Goal: Task Accomplishment & Management: Use online tool/utility

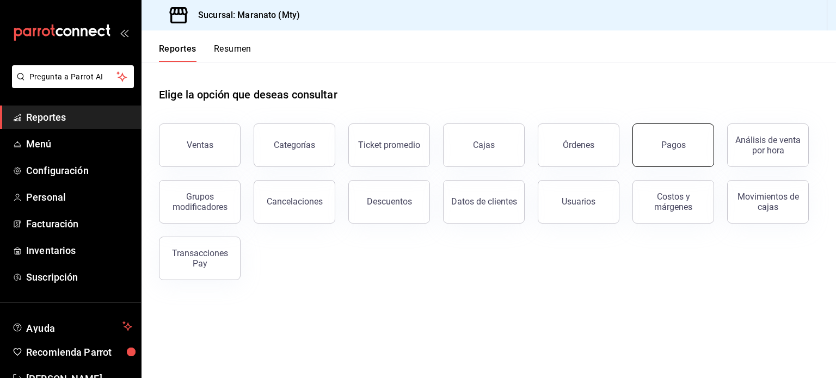
click at [642, 139] on button "Pagos" at bounding box center [673, 146] width 82 height 44
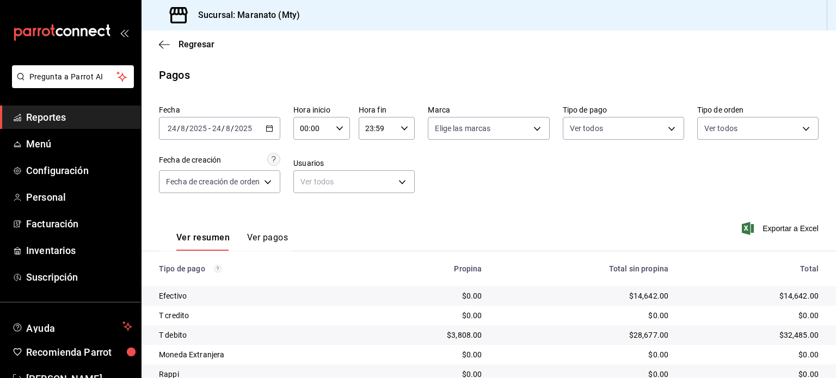
scroll to position [83, 0]
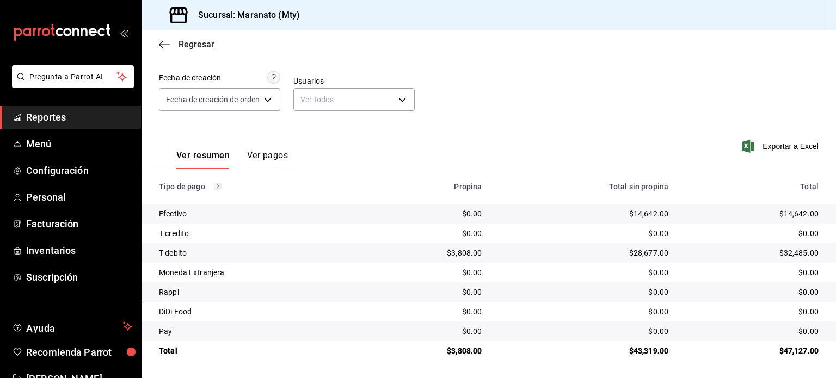
click at [162, 42] on icon "button" at bounding box center [164, 45] width 11 height 10
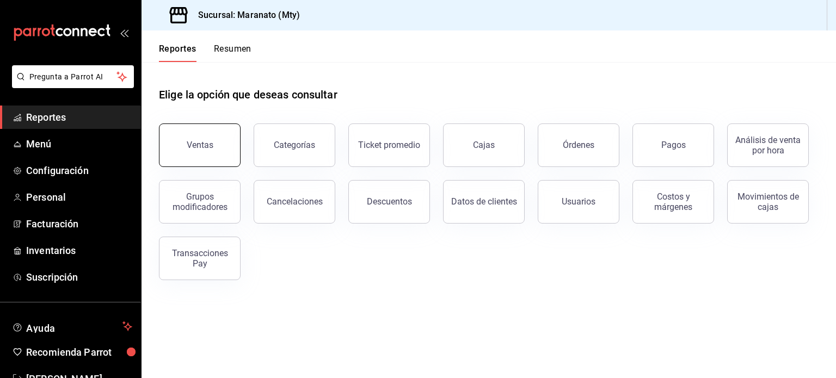
click at [211, 142] on div "Ventas" at bounding box center [200, 145] width 27 height 10
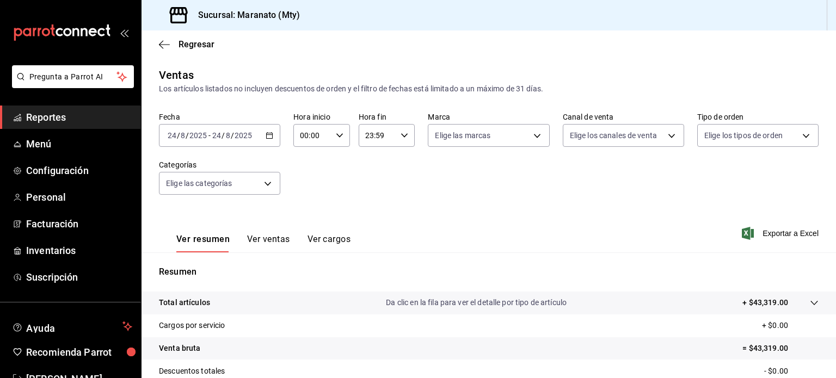
scroll to position [143, 0]
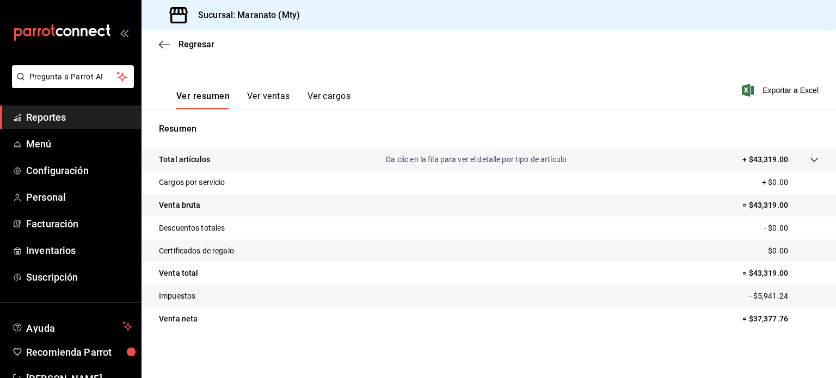
click at [716, 319] on tr "Venta [PERSON_NAME] = $37,377.76" at bounding box center [488, 318] width 694 height 23
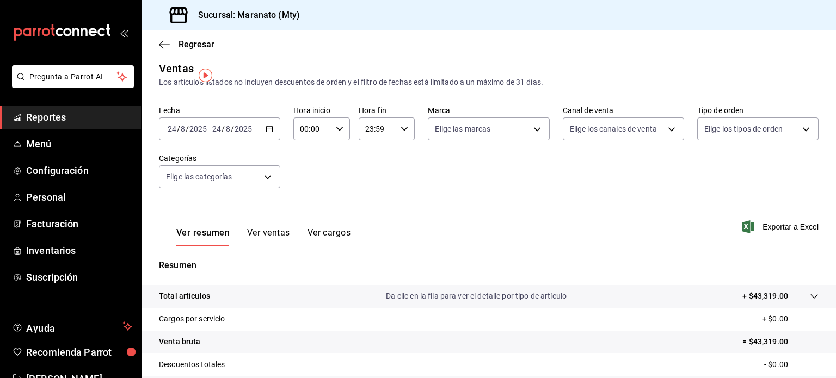
scroll to position [0, 0]
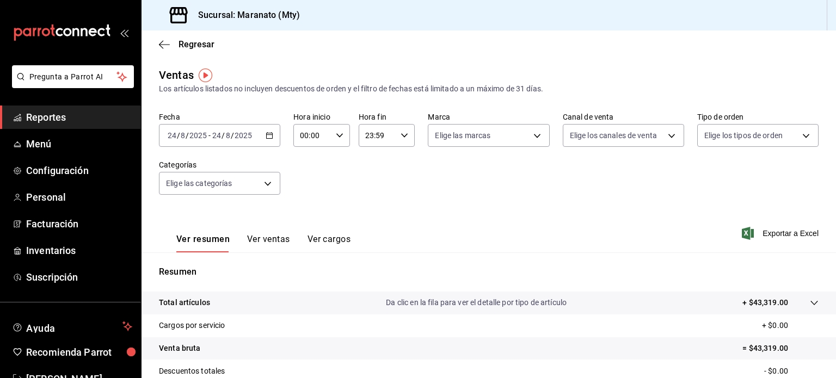
click at [268, 251] on button "Ver ventas" at bounding box center [268, 243] width 43 height 19
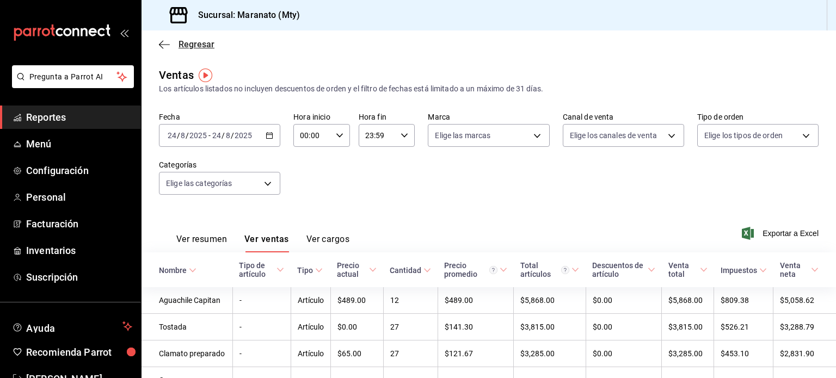
click at [159, 43] on icon "button" at bounding box center [161, 44] width 4 height 8
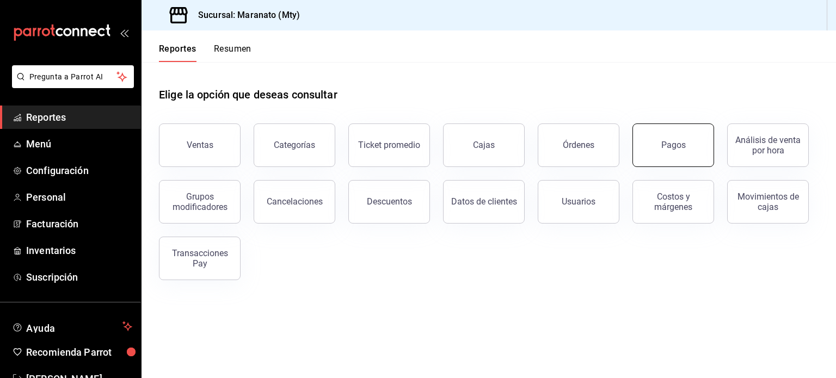
click at [699, 139] on button "Pagos" at bounding box center [673, 146] width 82 height 44
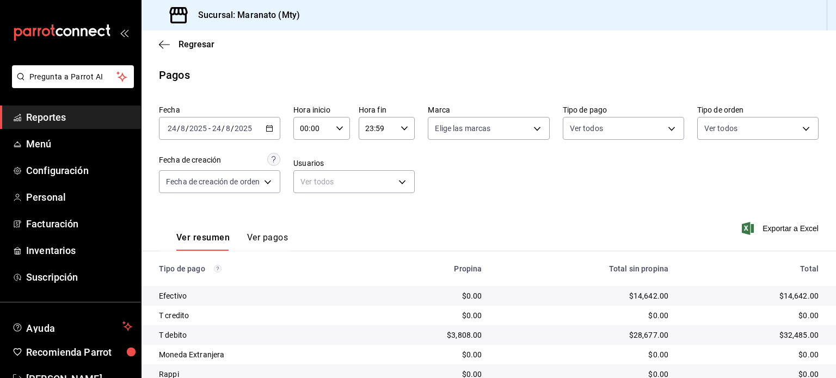
scroll to position [83, 0]
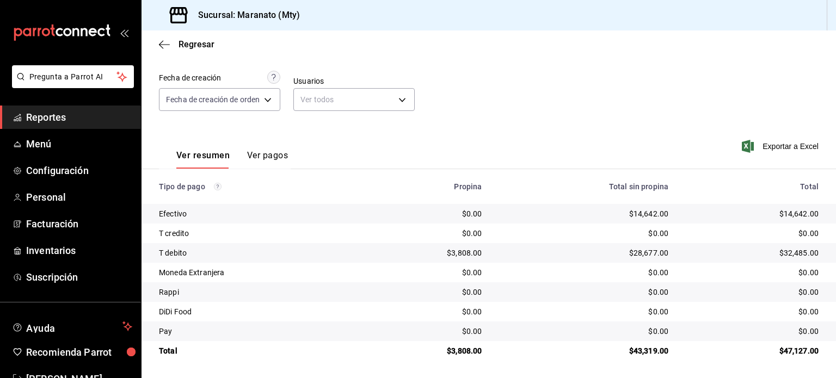
click at [270, 159] on button "Ver pagos" at bounding box center [267, 159] width 41 height 19
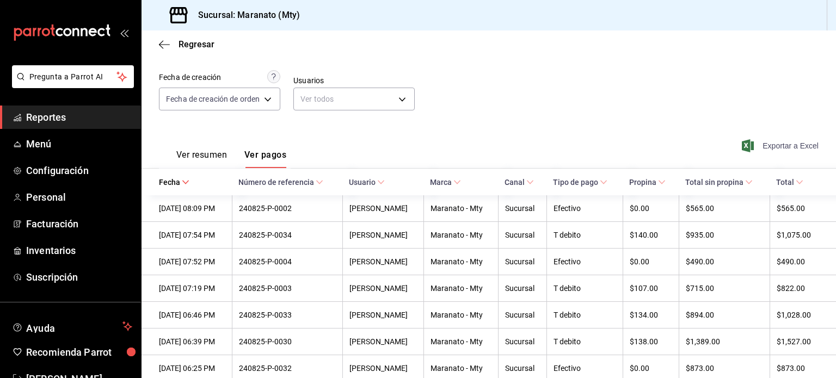
click at [783, 147] on span "Exportar a Excel" at bounding box center [781, 145] width 75 height 13
